Goal: Information Seeking & Learning: Learn about a topic

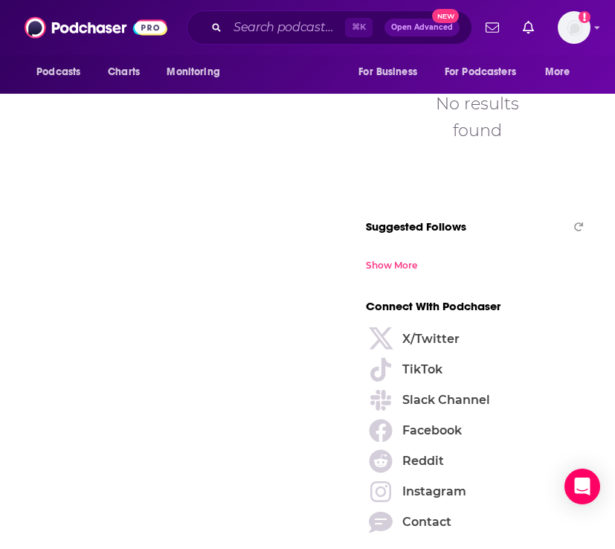
scroll to position [1342, 0]
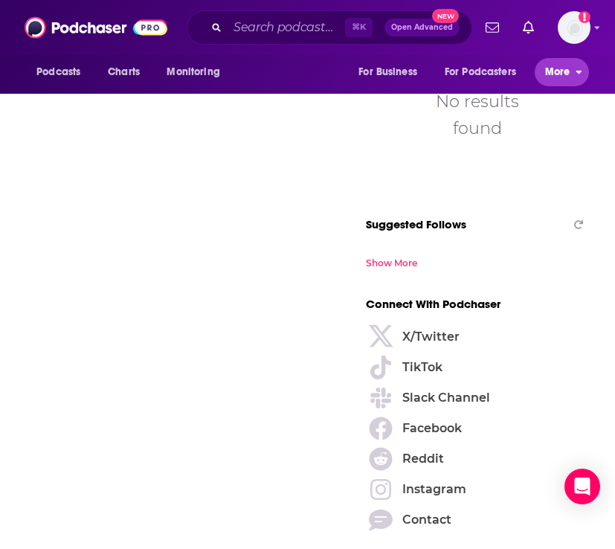
click at [556, 71] on span "More" at bounding box center [557, 72] width 25 height 21
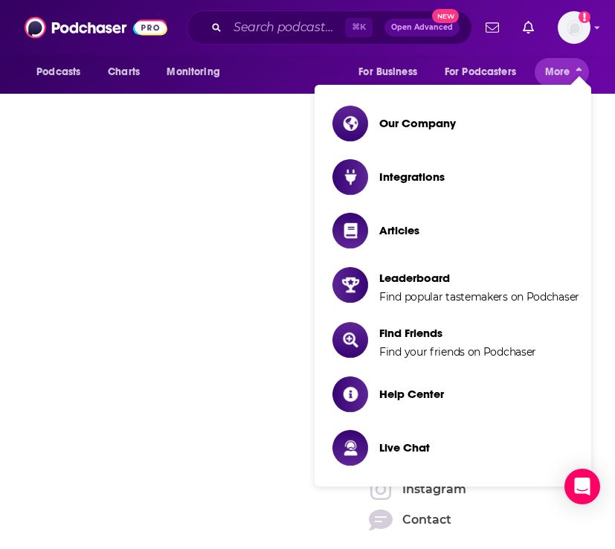
click at [450, 102] on li "Our Company" at bounding box center [452, 124] width 277 height 48
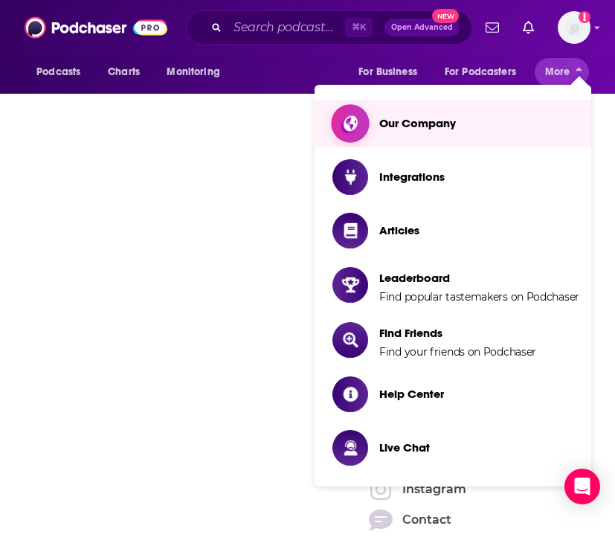
click at [445, 109] on link "Our Company" at bounding box center [455, 124] width 247 height 36
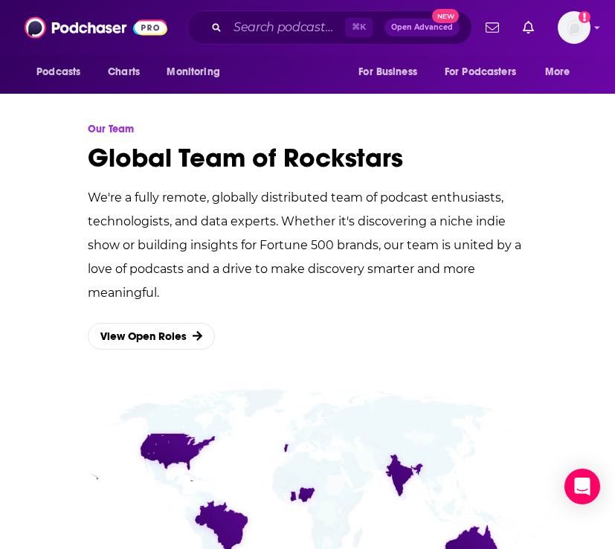
scroll to position [2292, 0]
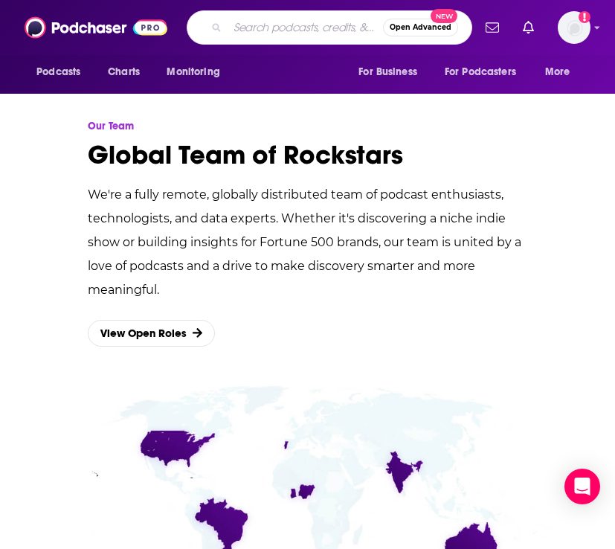
click at [285, 29] on input "Search podcasts, credits, & more..." at bounding box center [304, 28] width 155 height 24
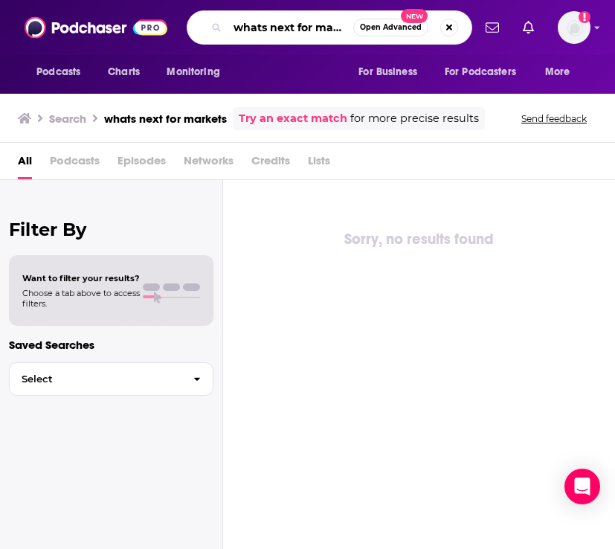
click at [308, 22] on input "whats next for markets" at bounding box center [290, 28] width 126 height 24
drag, startPoint x: 234, startPoint y: 28, endPoint x: 508, endPoint y: 46, distance: 274.2
click at [508, 48] on div "Podcasts Charts Monitoring whats next for markets Open Advanced New For Busines…" at bounding box center [307, 27] width 615 height 55
type input "W"
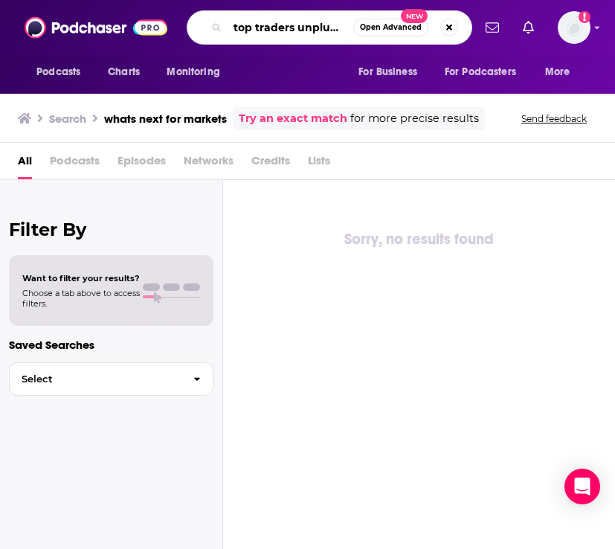
scroll to position [0, 10]
type input "top traders unplugged"
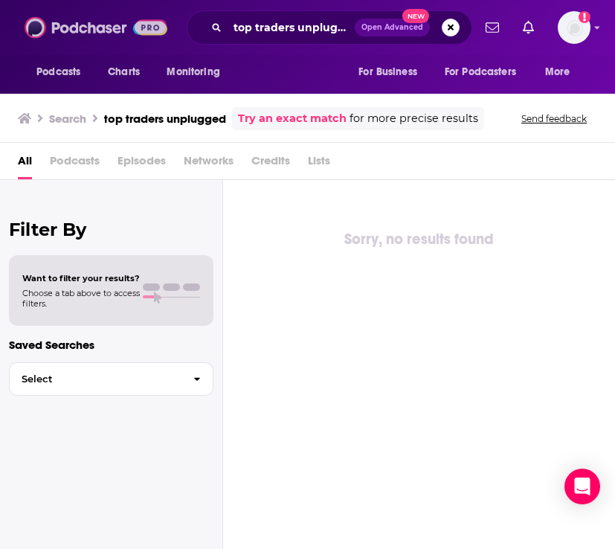
click at [83, 27] on img at bounding box center [96, 27] width 143 height 28
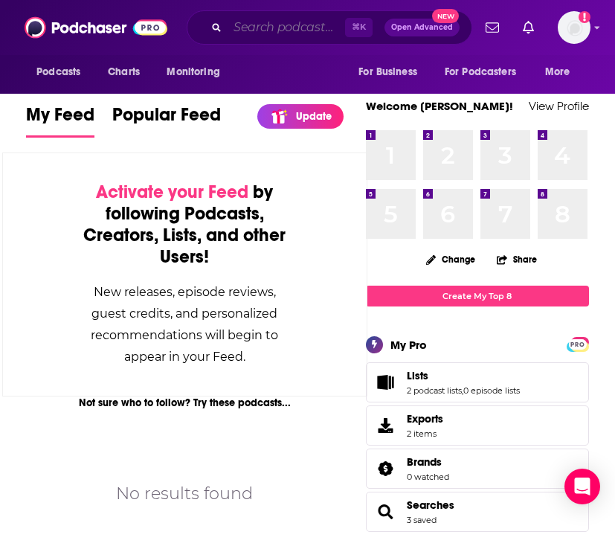
click at [262, 33] on input "Search podcasts, credits, & more..." at bounding box center [285, 28] width 117 height 24
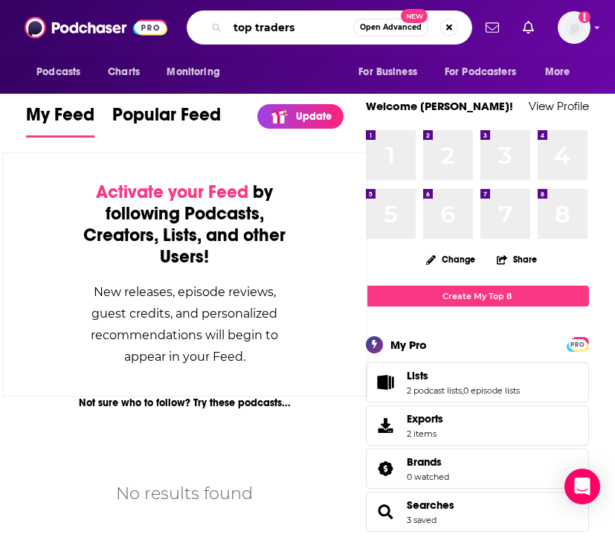
type input "top traders"
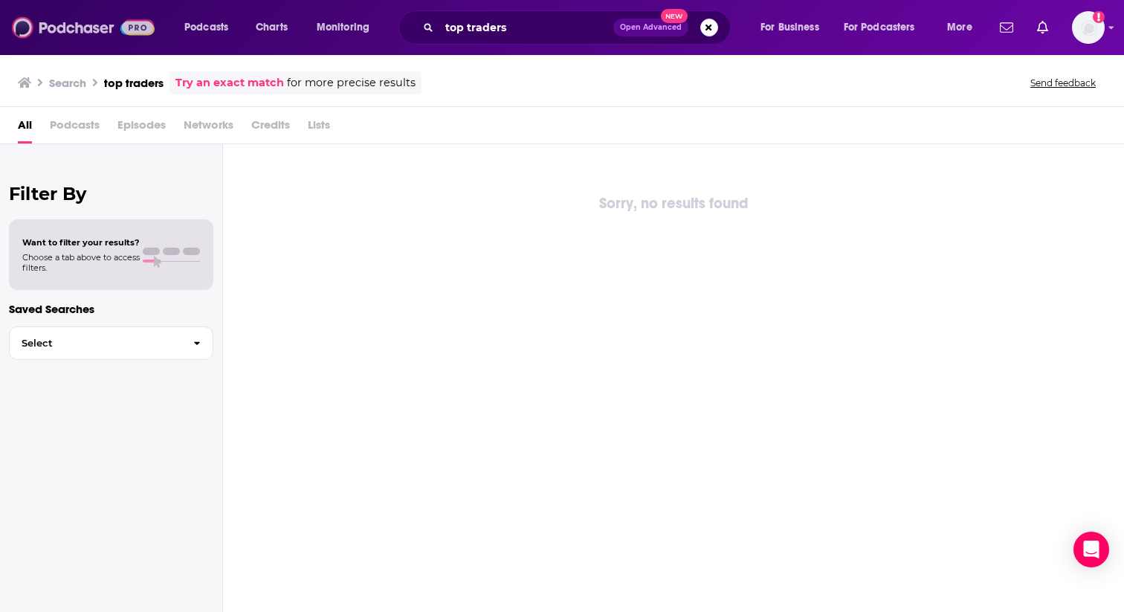
click at [106, 22] on img at bounding box center [83, 27] width 143 height 28
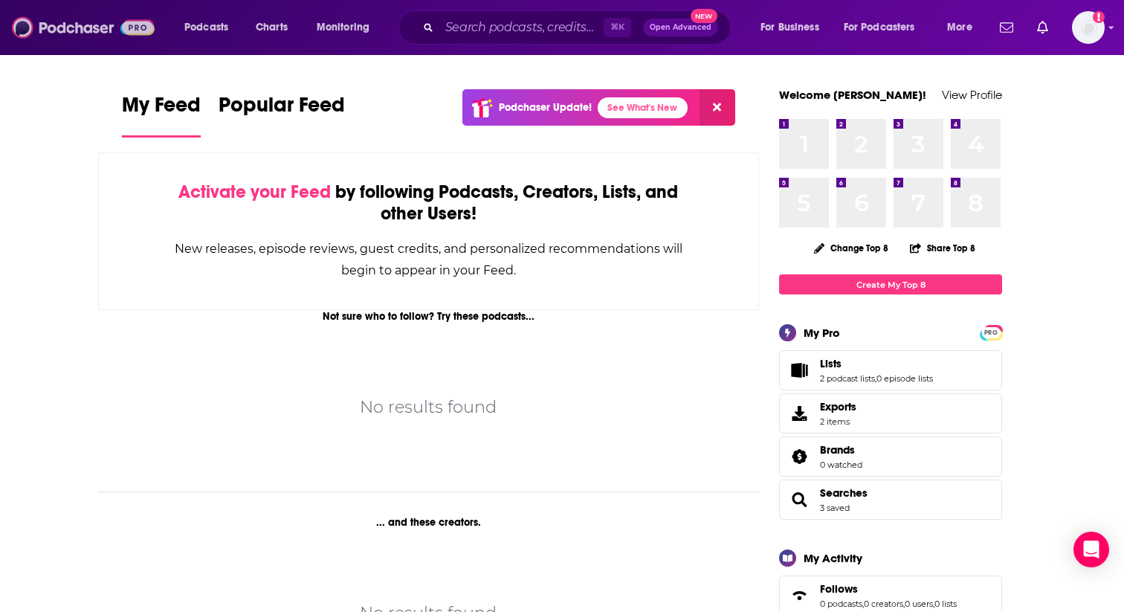
click at [92, 29] on img at bounding box center [83, 27] width 143 height 28
click at [508, 28] on input "Search podcasts, credits, & more..." at bounding box center [521, 28] width 164 height 24
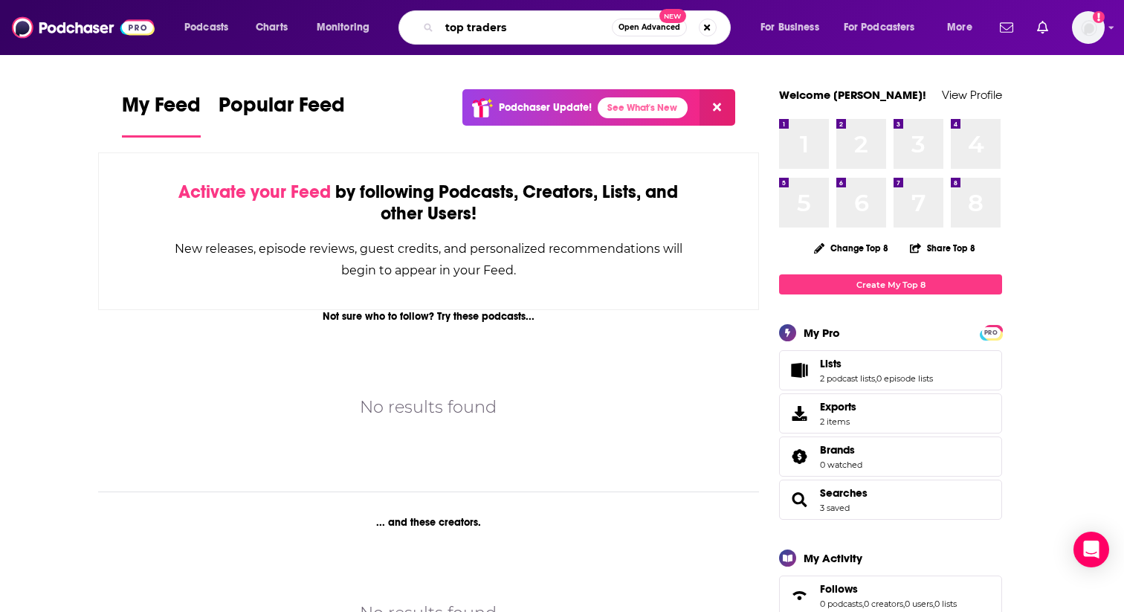
type input "top traders"
